Goal: Find contact information: Find contact information

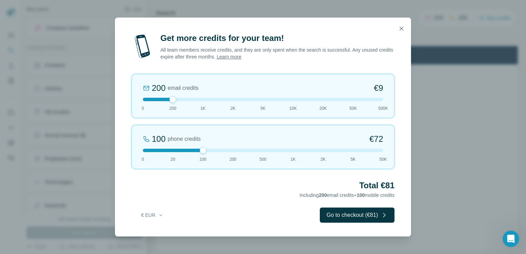
click at [72, 219] on div "Get more credits for your team! All team members receive credits, and they are …" at bounding box center [263, 127] width 526 height 254
click at [398, 30] on icon "button" at bounding box center [401, 28] width 7 height 7
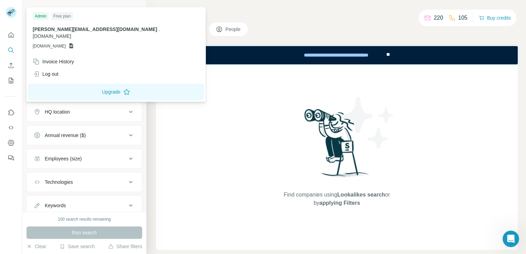
click at [153, 88] on div "Search Companies People Find companies using Lookalikes search or by applying F…" at bounding box center [335, 127] width 379 height 254
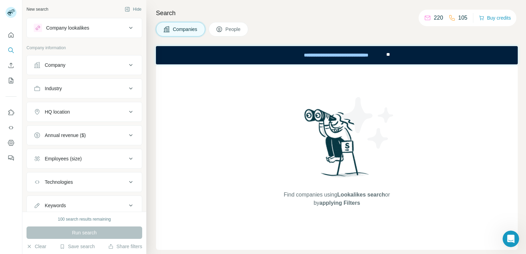
click at [73, 65] on div "Company" at bounding box center [80, 65] width 93 height 7
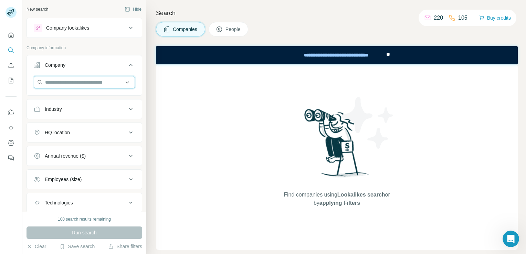
click at [79, 82] on input "text" at bounding box center [84, 82] width 101 height 12
paste input "**********"
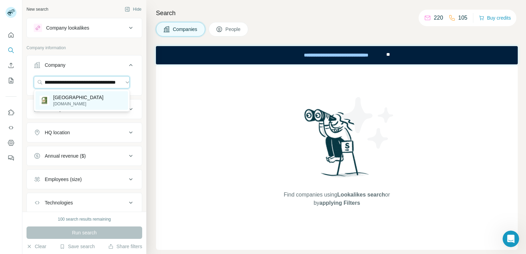
type input "**********"
click at [98, 102] on div "[GEOGRAPHIC_DATA] [DOMAIN_NAME]" at bounding box center [81, 100] width 93 height 19
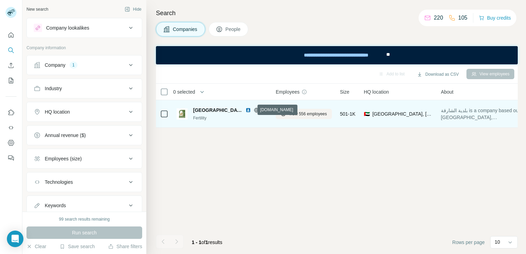
click at [254, 110] on icon at bounding box center [256, 110] width 4 height 0
click at [245, 110] on img at bounding box center [248, 110] width 6 height 6
click at [289, 114] on span "View 556 employees" at bounding box center [308, 114] width 38 height 6
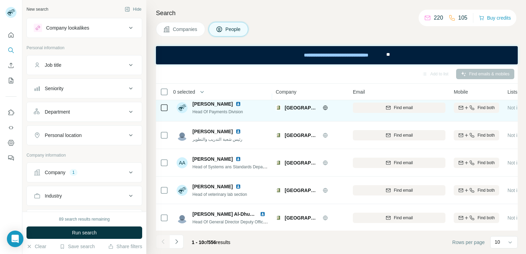
scroll to position [148, 0]
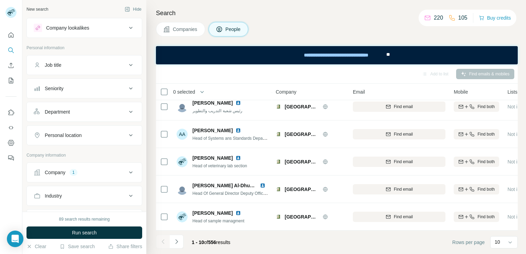
click at [91, 108] on div "Department" at bounding box center [80, 111] width 93 height 7
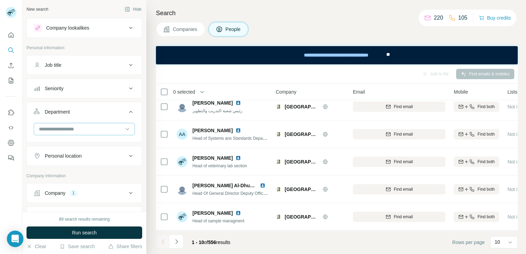
click at [91, 127] on input at bounding box center [80, 129] width 85 height 8
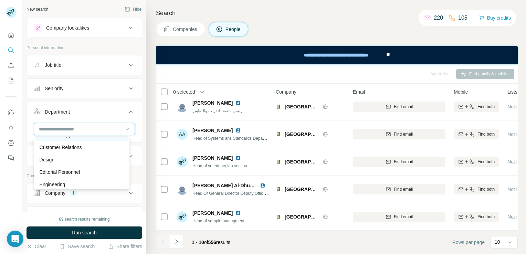
scroll to position [34, 0]
click at [83, 123] on div at bounding box center [80, 129] width 85 height 12
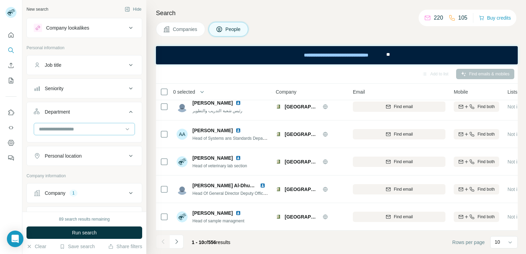
click at [84, 130] on input at bounding box center [80, 129] width 85 height 8
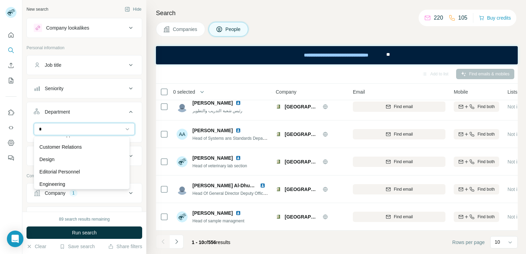
scroll to position [0, 0]
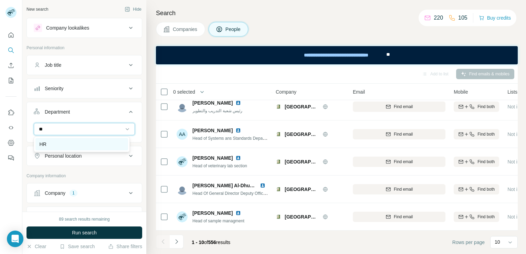
type input "**"
click at [82, 147] on div "HR" at bounding box center [82, 144] width 84 height 7
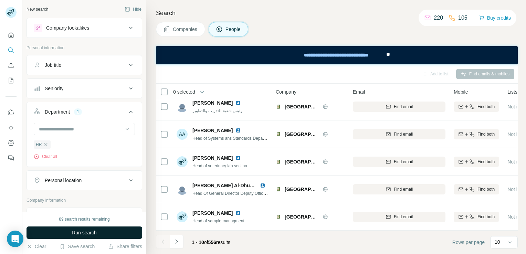
click at [76, 234] on span "Run search" at bounding box center [84, 232] width 25 height 7
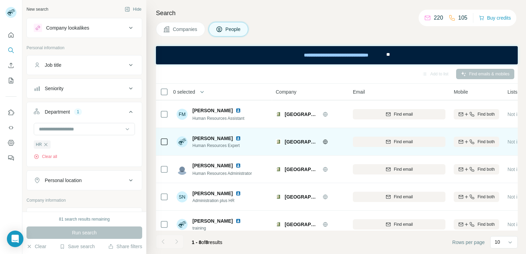
scroll to position [93, 0]
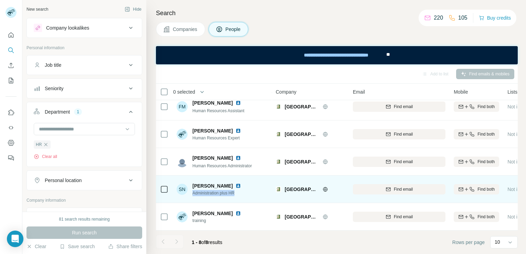
drag, startPoint x: 192, startPoint y: 188, endPoint x: 237, endPoint y: 188, distance: 45.1
click at [237, 188] on div "SN Shazia Naz Administration plus HR" at bounding box center [221, 189] width 91 height 19
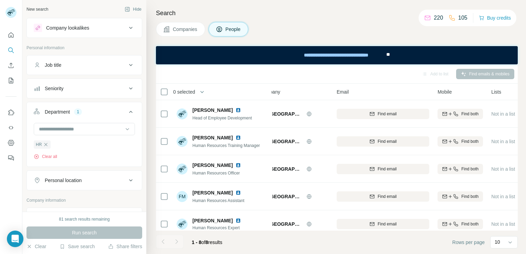
scroll to position [0, 0]
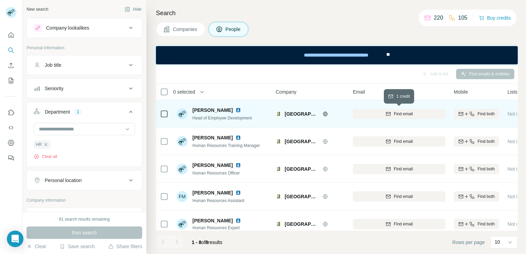
click at [411, 113] on span "Find email" at bounding box center [402, 114] width 19 height 6
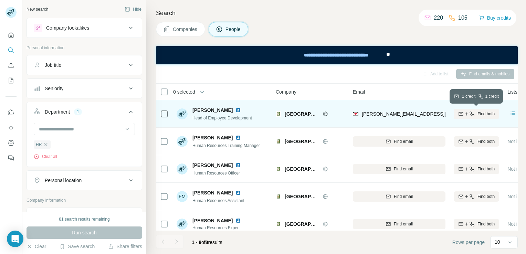
click at [478, 116] on span "Find both" at bounding box center [485, 114] width 17 height 6
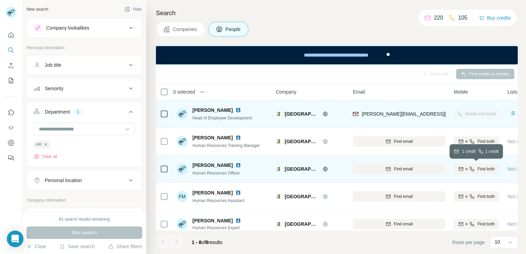
click at [473, 169] on icon "button" at bounding box center [472, 169] width 6 height 6
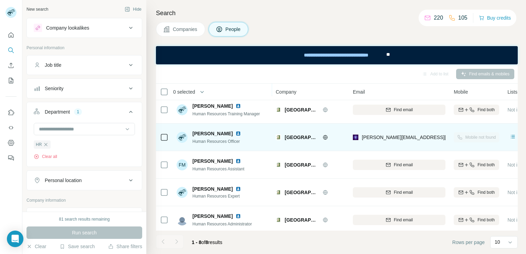
scroll to position [34, 0]
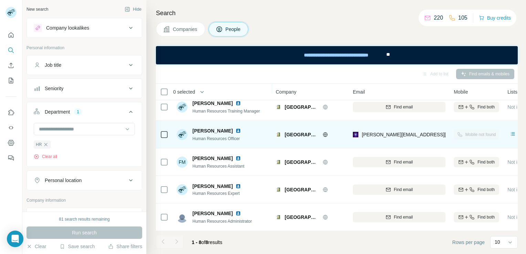
click at [235, 130] on img at bounding box center [238, 131] width 6 height 6
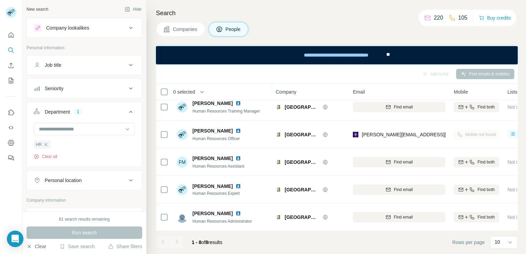
click at [36, 249] on button "Clear" at bounding box center [36, 246] width 20 height 7
click at [127, 26] on icon at bounding box center [131, 28] width 8 height 8
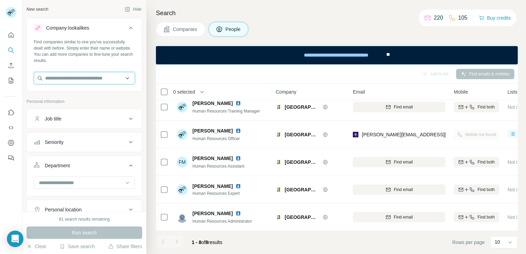
click at [51, 79] on input "text" at bounding box center [84, 78] width 101 height 12
paste input "**********"
type input "**********"
click at [23, 96] on div "New search Hide Company lookalikes Find companies similar to one you've success…" at bounding box center [84, 106] width 124 height 212
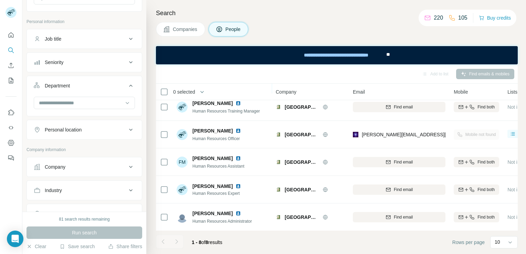
scroll to position [45, 0]
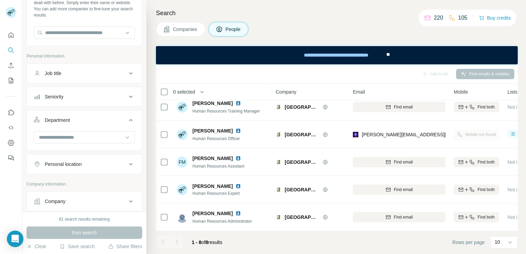
click at [57, 99] on div "Seniority" at bounding box center [54, 96] width 19 height 7
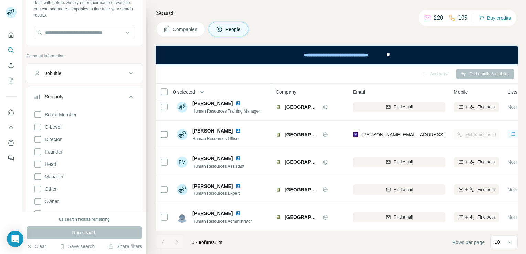
click at [58, 99] on div "Seniority" at bounding box center [54, 96] width 19 height 7
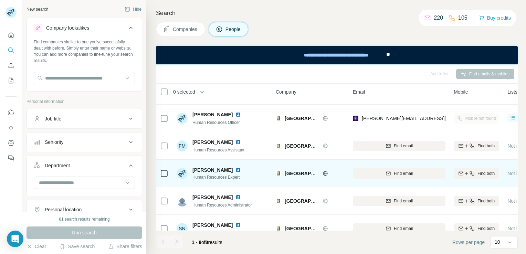
scroll to position [93, 0]
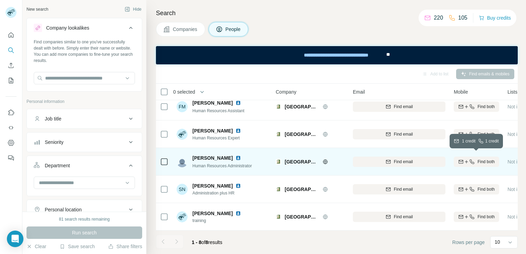
click at [466, 161] on icon "button" at bounding box center [466, 161] width 3 height 0
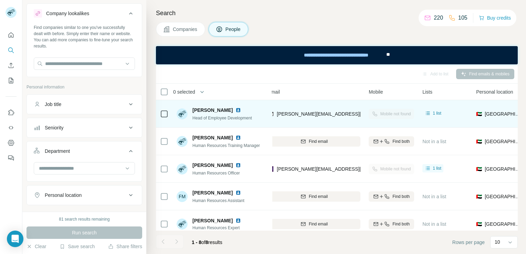
scroll to position [0, 0]
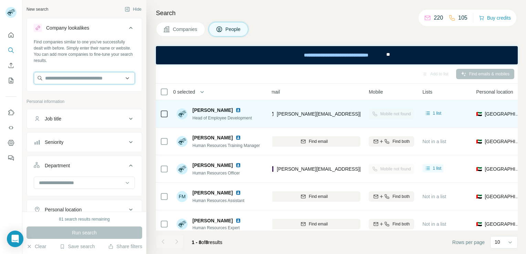
click at [58, 79] on input "text" at bounding box center [84, 78] width 101 height 12
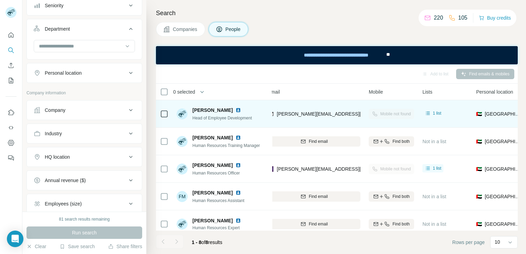
scroll to position [138, 0]
click at [69, 107] on div "Company" at bounding box center [80, 109] width 93 height 7
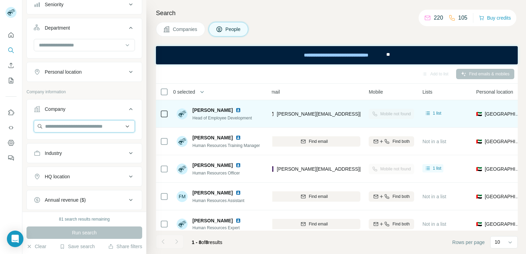
click at [74, 127] on input "text" at bounding box center [84, 126] width 101 height 12
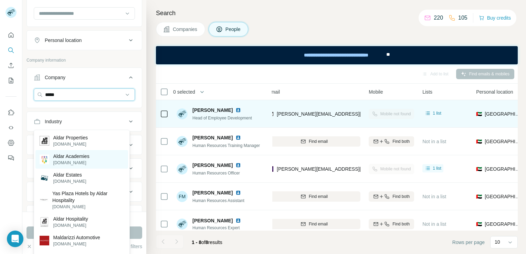
scroll to position [172, 0]
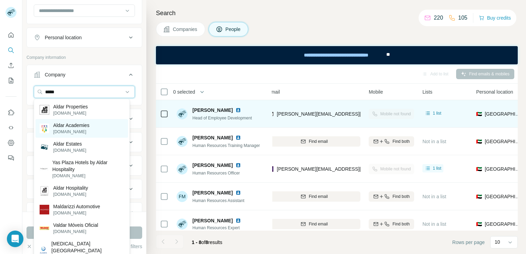
type input "*****"
click at [79, 129] on p "aldaracademies.com" at bounding box center [71, 132] width 36 height 6
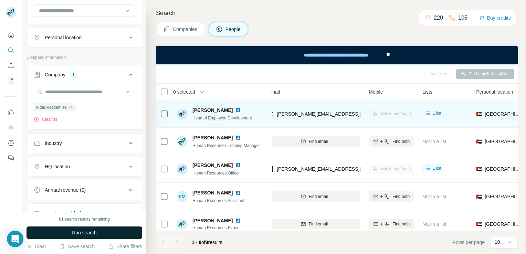
click at [68, 232] on button "Run search" at bounding box center [84, 232] width 116 height 12
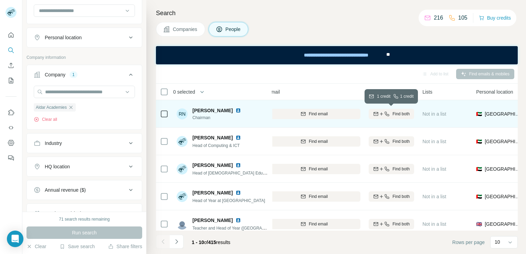
click at [384, 115] on icon "button" at bounding box center [387, 114] width 6 height 6
click at [235, 111] on img at bounding box center [238, 111] width 6 height 6
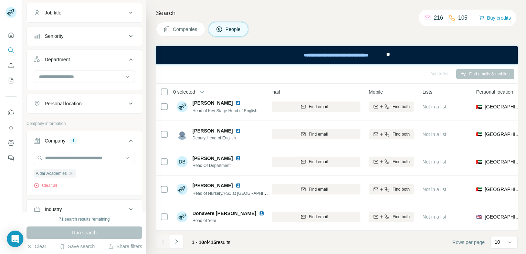
scroll to position [34, 0]
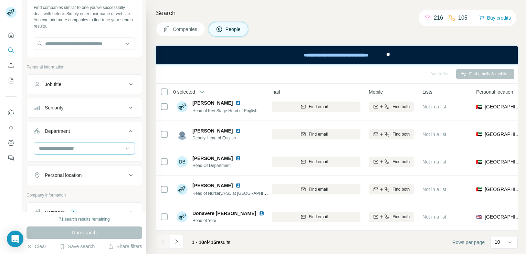
click at [64, 145] on input at bounding box center [80, 148] width 85 height 8
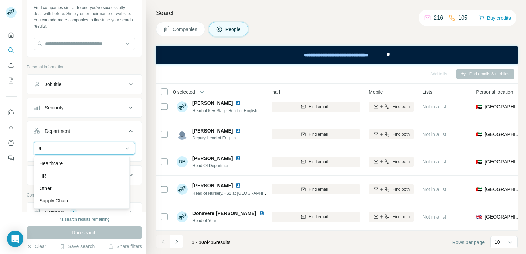
type input "**"
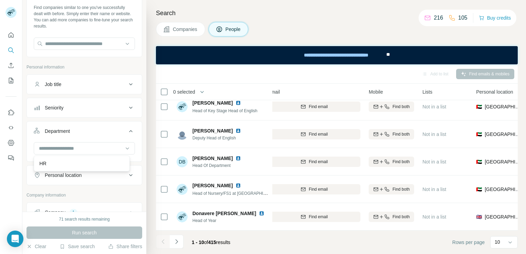
click at [113, 172] on div "Personal location" at bounding box center [80, 175] width 93 height 7
click at [81, 145] on input at bounding box center [80, 148] width 85 height 8
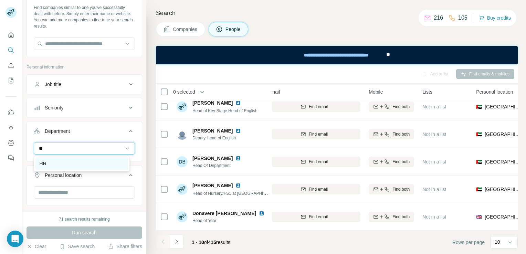
type input "**"
click at [50, 166] on div "HR" at bounding box center [82, 163] width 84 height 7
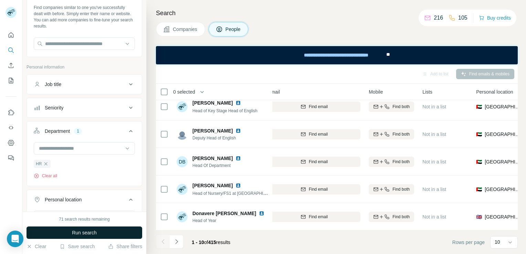
click at [72, 233] on button "Run search" at bounding box center [84, 232] width 116 height 12
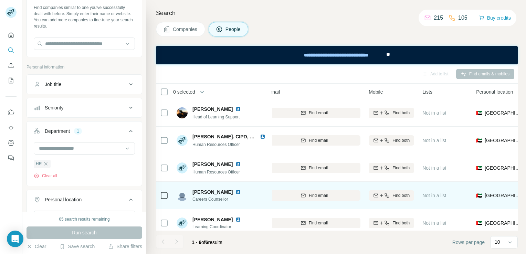
scroll to position [0, 85]
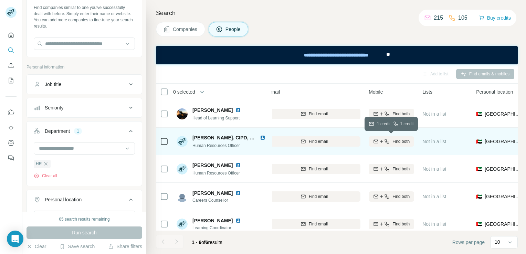
click at [383, 142] on icon "button" at bounding box center [381, 142] width 6 height 6
click at [262, 137] on img at bounding box center [263, 138] width 6 height 6
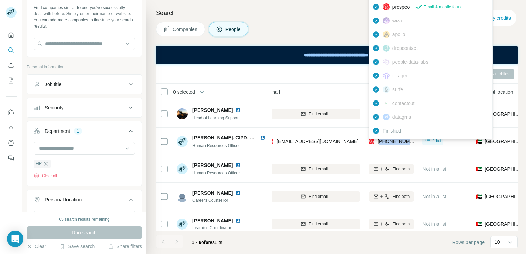
drag, startPoint x: 414, startPoint y: 139, endPoint x: 380, endPoint y: 140, distance: 34.4
click at [380, 140] on td "+971507436898" at bounding box center [391, 142] width 54 height 28
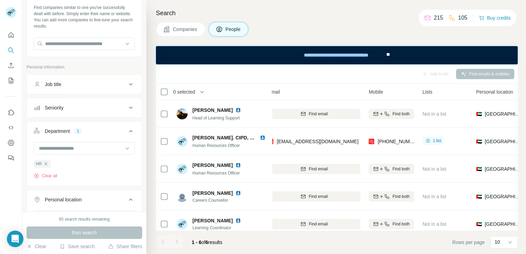
drag, startPoint x: 380, startPoint y: 140, endPoint x: 409, endPoint y: 146, distance: 30.1
click at [409, 156] on td "Find both" at bounding box center [391, 169] width 54 height 28
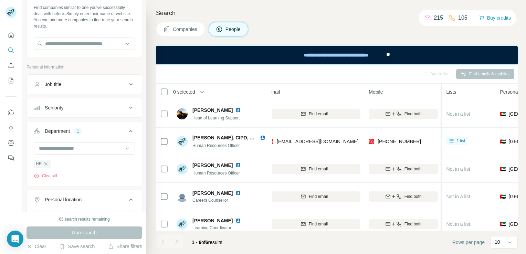
drag, startPoint x: 420, startPoint y: 90, endPoint x: 442, endPoint y: 94, distance: 22.1
click at [0, 0] on tr "0 selected People Company Email Mobile Lists Personal location Seniority Depart…" at bounding box center [0, 0] width 0 height 0
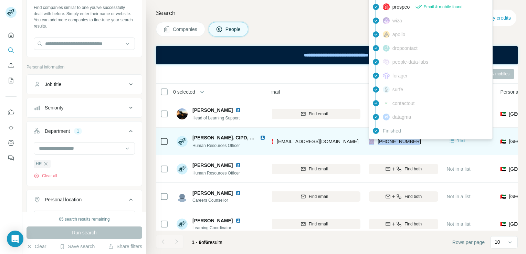
drag, startPoint x: 419, startPoint y: 141, endPoint x: 375, endPoint y: 142, distance: 43.7
click at [375, 142] on div "+971507436898" at bounding box center [402, 141] width 69 height 19
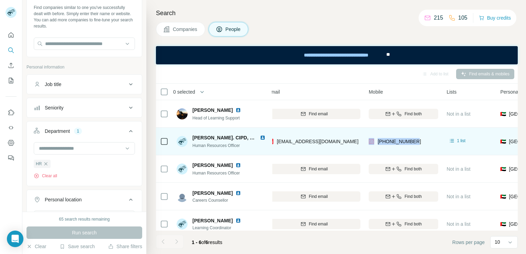
copy div "+971507436898"
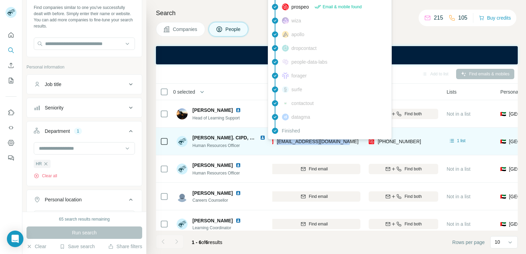
drag, startPoint x: 350, startPoint y: 141, endPoint x: 274, endPoint y: 142, distance: 75.3
click at [274, 142] on div "asouza@aldaracademies.com" at bounding box center [314, 141] width 93 height 19
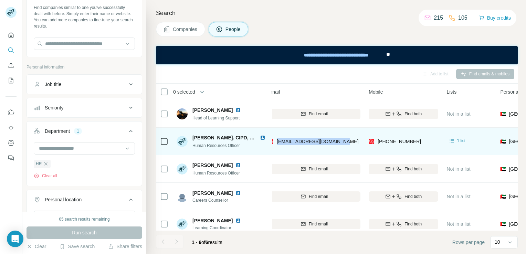
copy span "asouza@aldaracademies.com"
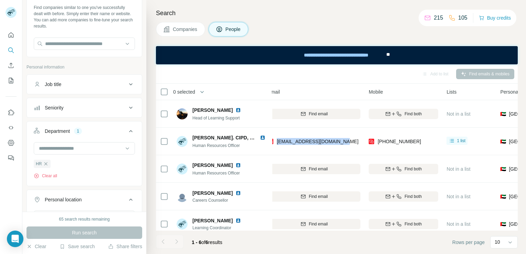
scroll to position [0, 0]
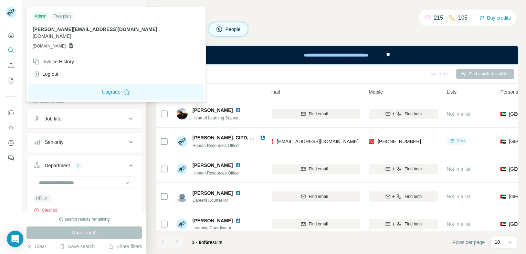
click at [13, 10] on rect at bounding box center [11, 12] width 11 height 11
click at [503, 34] on div "Companies People" at bounding box center [336, 29] width 361 height 14
